Goal: Information Seeking & Learning: Learn about a topic

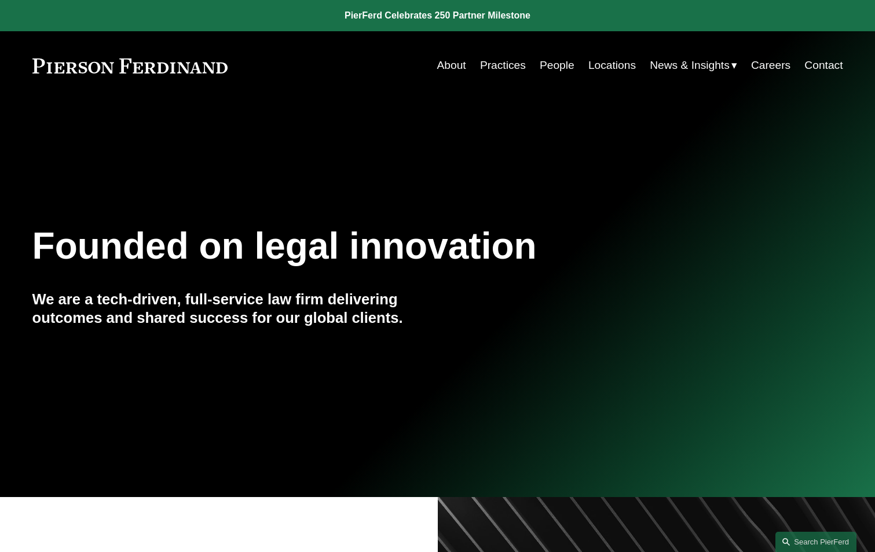
click at [515, 59] on link "Practices" at bounding box center [503, 65] width 46 height 22
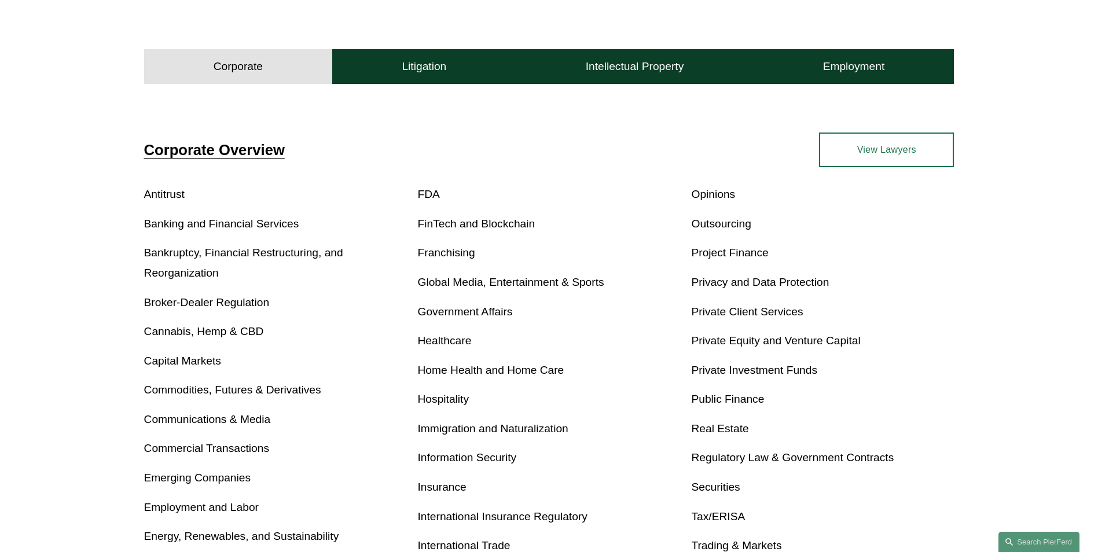
scroll to position [463, 0]
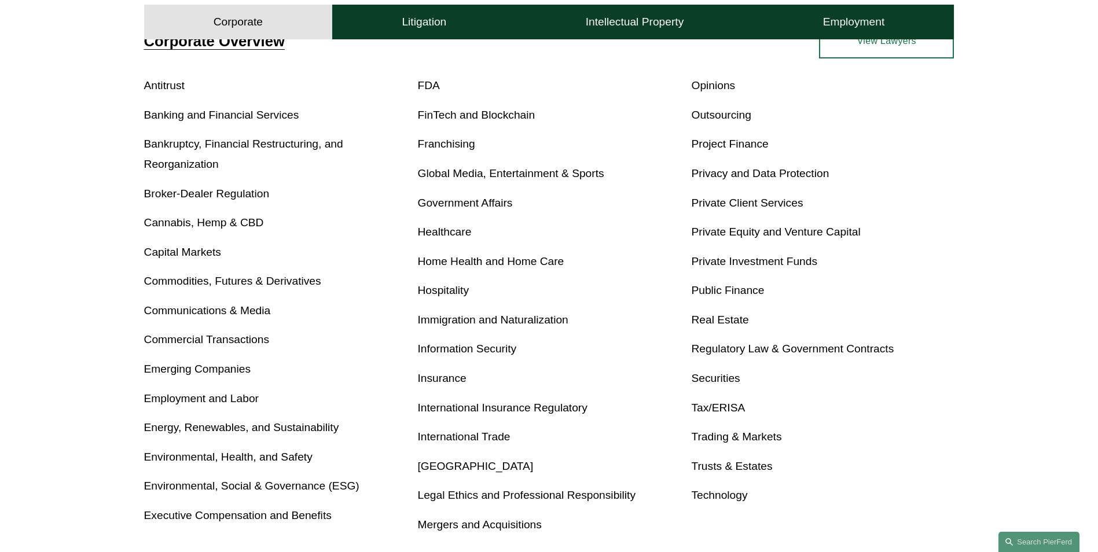
click at [749, 258] on link "Private Investment Funds" at bounding box center [754, 261] width 126 height 12
click at [767, 233] on link "Private Equity and Venture Capital" at bounding box center [775, 232] width 169 height 12
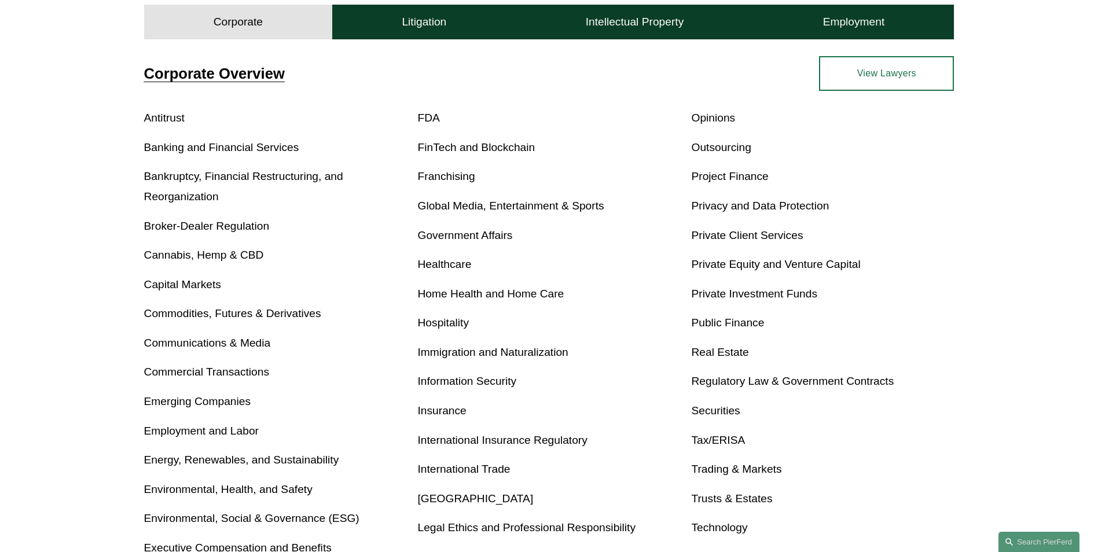
scroll to position [405, 0]
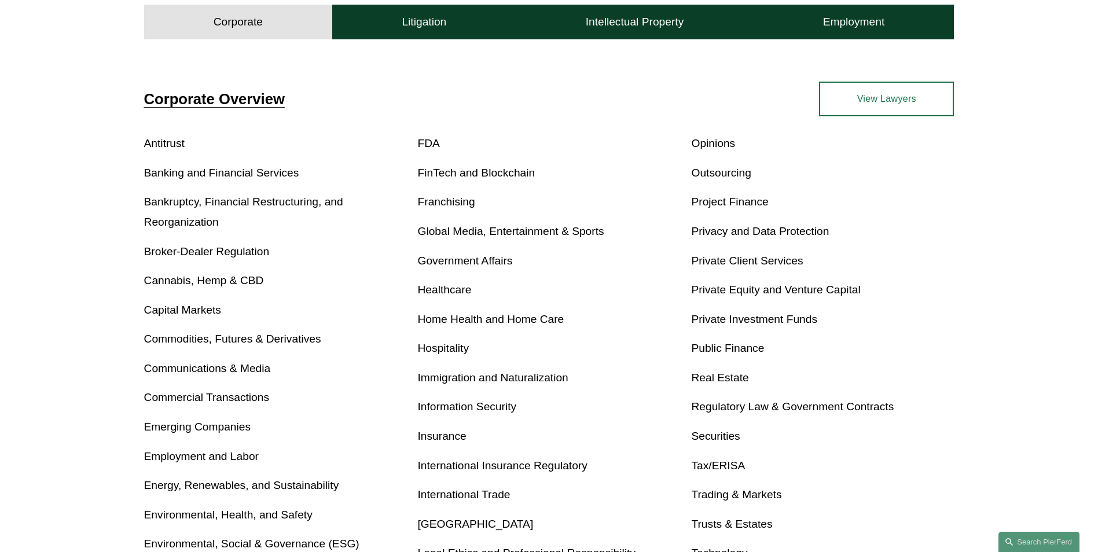
click at [233, 428] on link "Emerging Companies" at bounding box center [197, 427] width 107 height 12
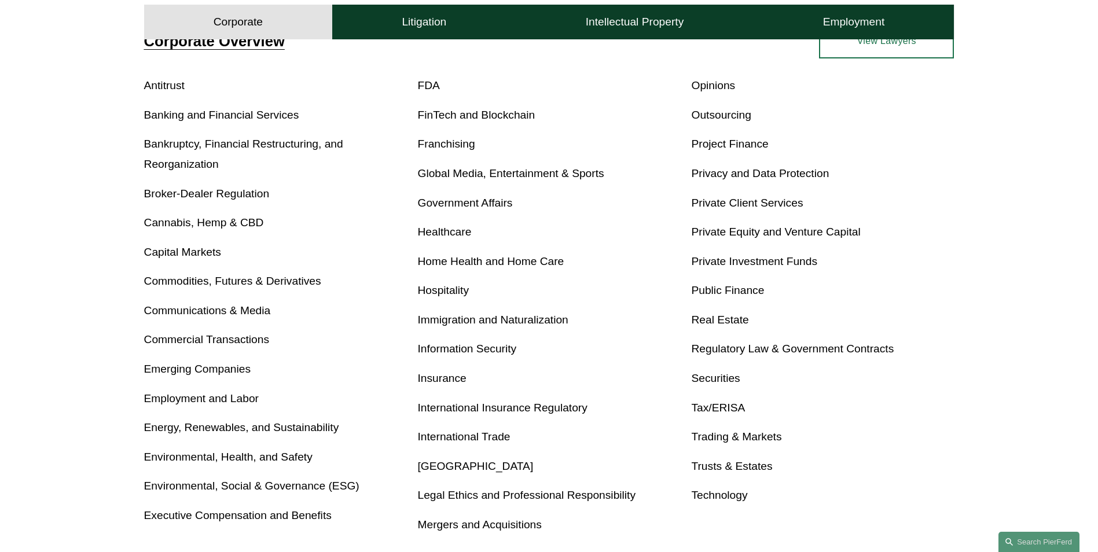
click at [438, 528] on link "Mergers and Acquisitions" at bounding box center [480, 525] width 124 height 12
click at [748, 231] on link "Private Equity and Venture Capital" at bounding box center [775, 232] width 169 height 12
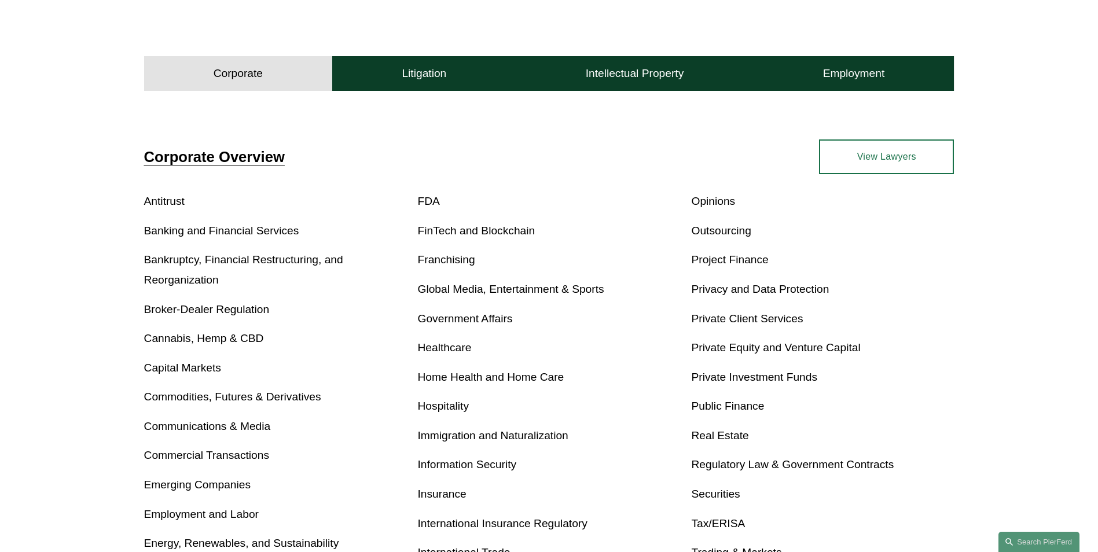
scroll to position [405, 0]
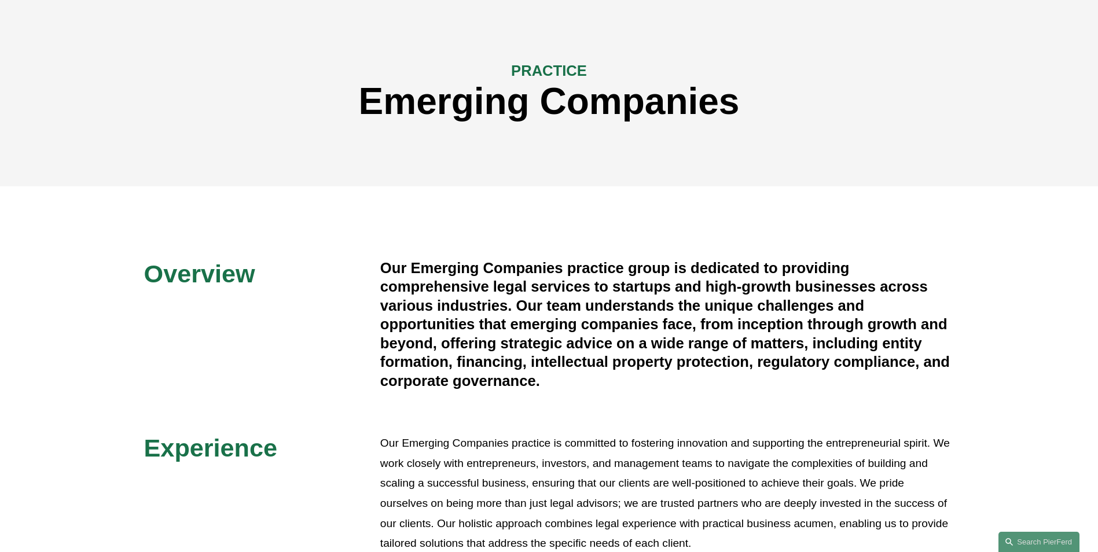
scroll to position [58, 0]
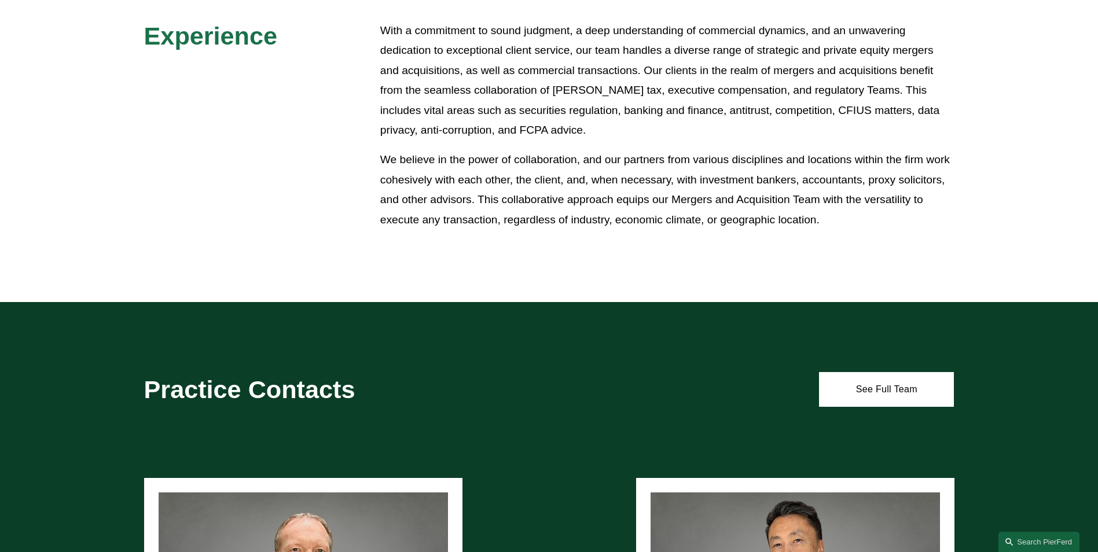
scroll to position [405, 0]
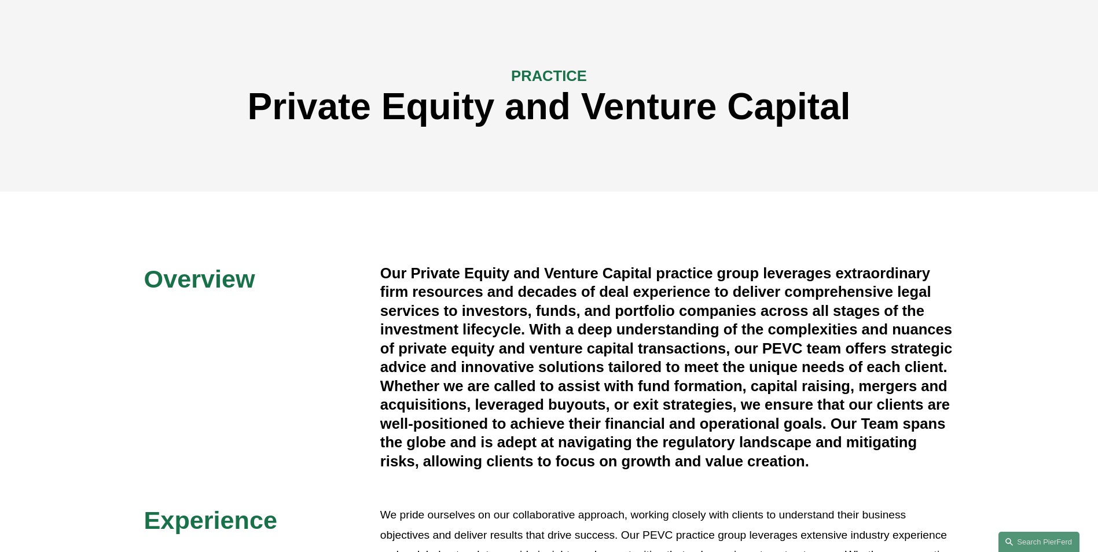
scroll to position [58, 0]
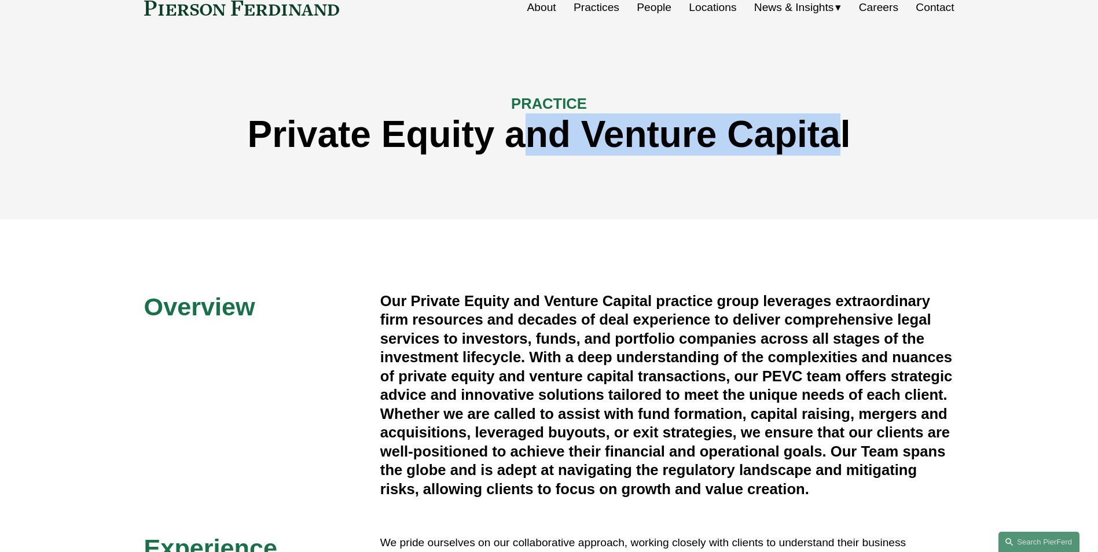
drag, startPoint x: 515, startPoint y: 132, endPoint x: 837, endPoint y: 146, distance: 322.3
click at [837, 146] on h1 "Private Equity and Venture Capital" at bounding box center [549, 134] width 811 height 42
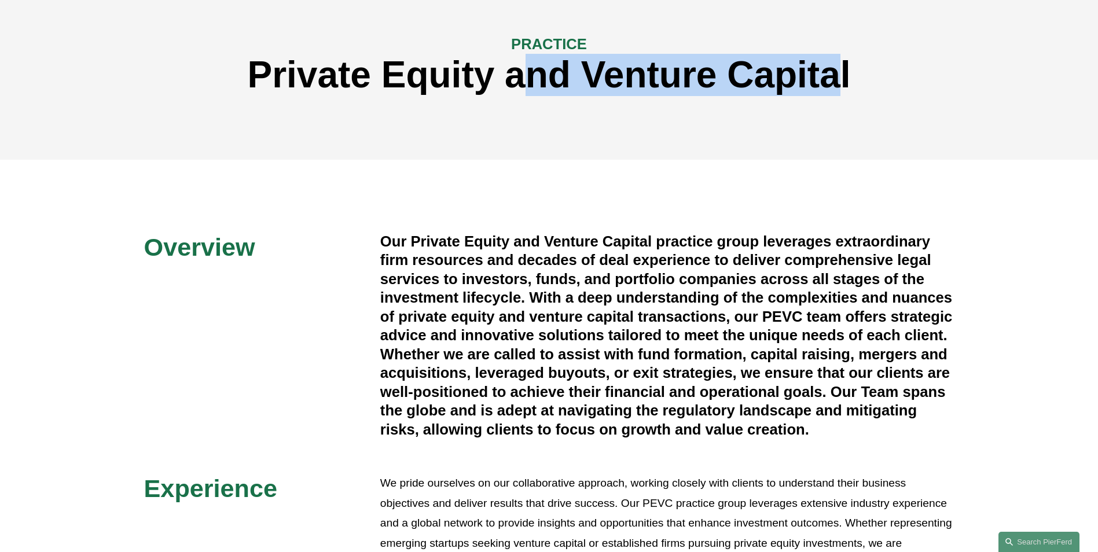
scroll to position [232, 0]
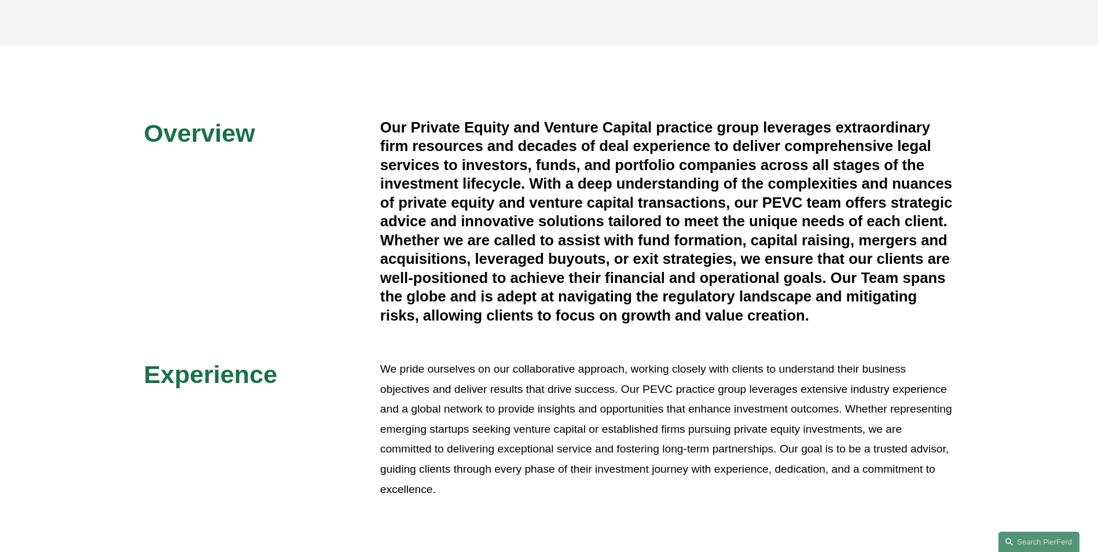
click at [786, 204] on h4 "Our Private Equity and Venture Capital practice group leverages extraordinary f…" at bounding box center [667, 221] width 574 height 207
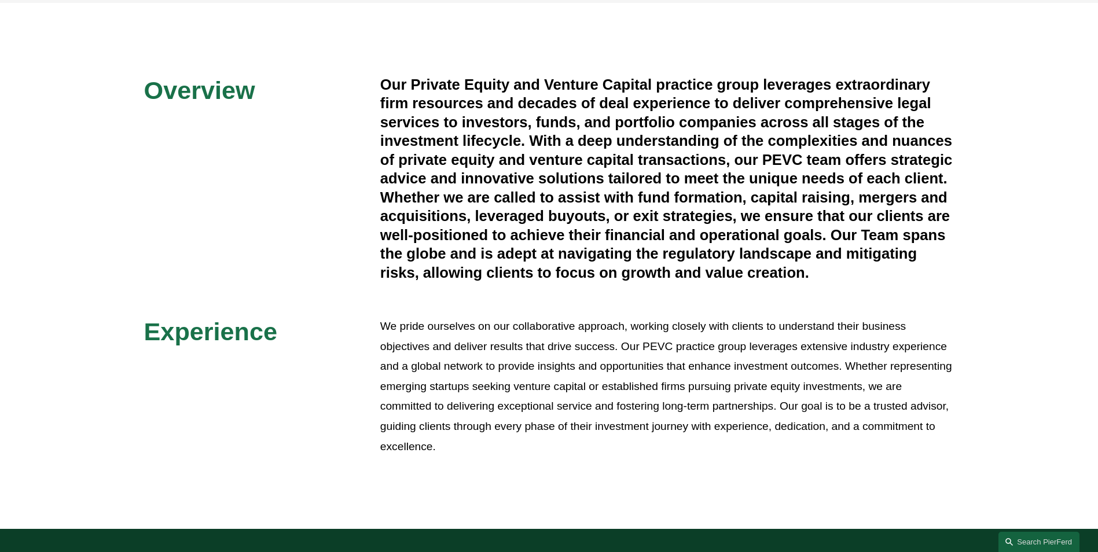
scroll to position [347, 0]
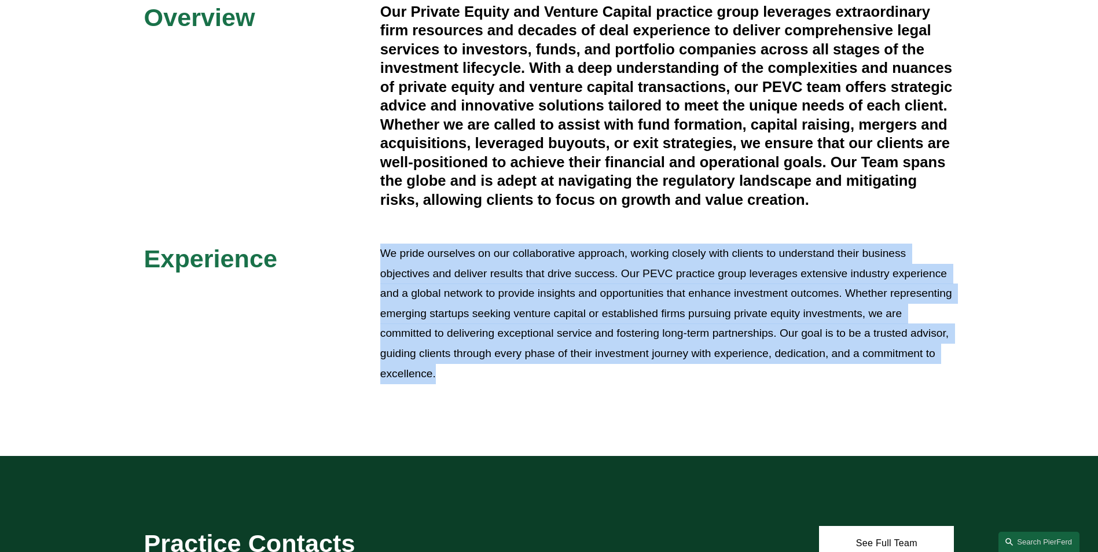
drag, startPoint x: 483, startPoint y: 378, endPoint x: 383, endPoint y: 251, distance: 161.5
click at [383, 251] on p "We pride ourselves on our collaborative approach, working closely with clients …" at bounding box center [667, 314] width 574 height 140
drag, startPoint x: 383, startPoint y: 251, endPoint x: 468, endPoint y: 350, distance: 130.9
click at [468, 350] on p "We pride ourselves on our collaborative approach, working closely with clients …" at bounding box center [667, 314] width 574 height 140
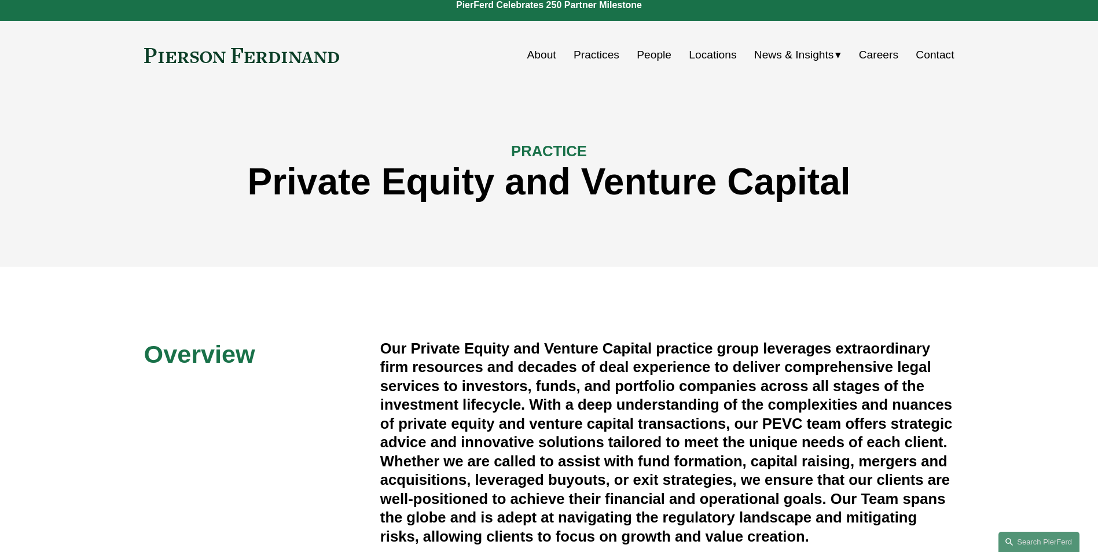
scroll to position [0, 0]
